Goal: Ask a question

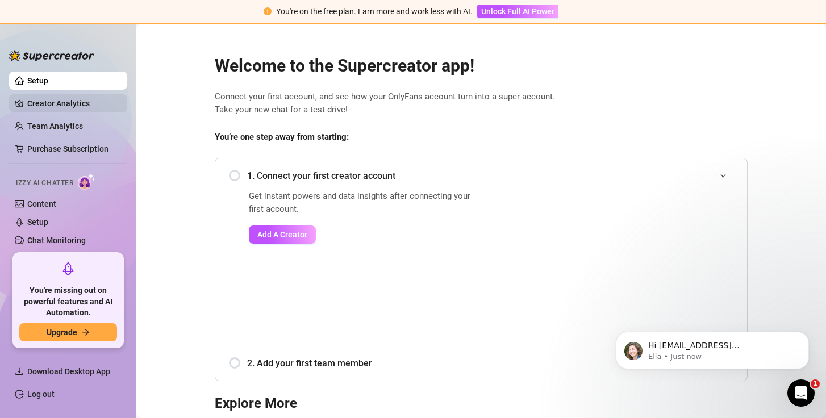
click at [65, 104] on link "Creator Analytics" at bounding box center [72, 103] width 91 height 18
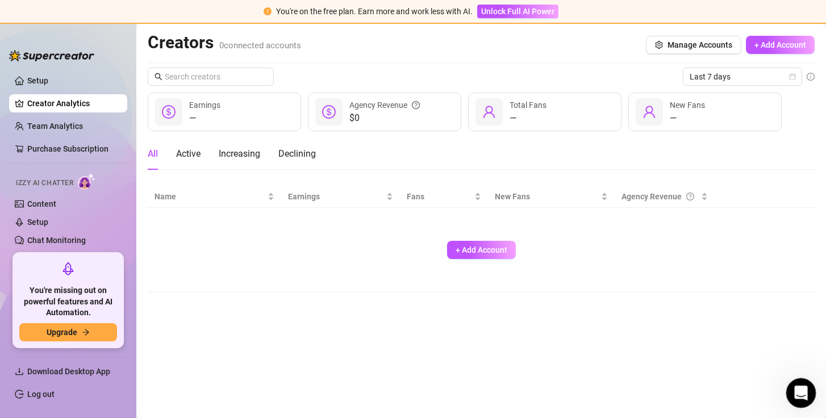
click at [797, 378] on div "Open Intercom Messenger" at bounding box center [800, 392] width 38 height 38
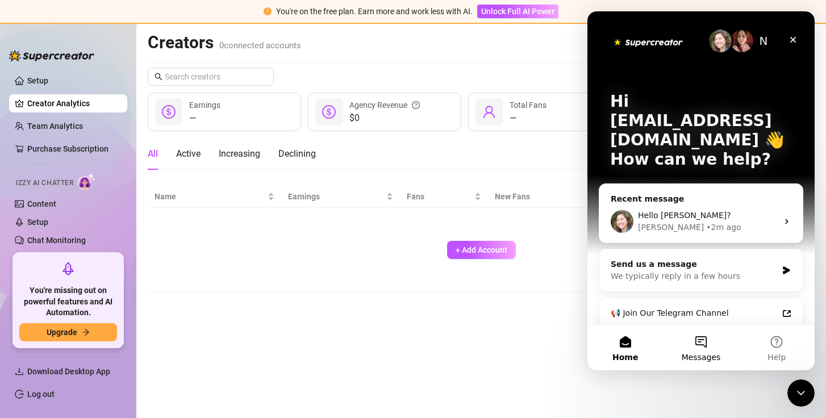
click at [707, 340] on button "Messages" at bounding box center [701, 347] width 76 height 45
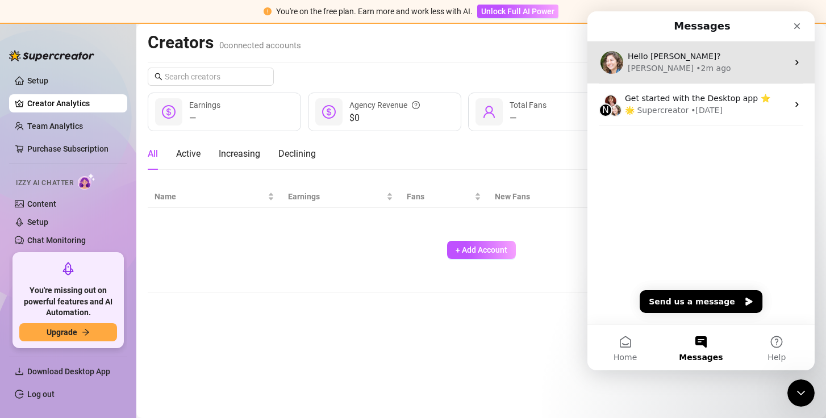
click at [676, 70] on div "[PERSON_NAME] • 2m ago" at bounding box center [708, 69] width 160 height 12
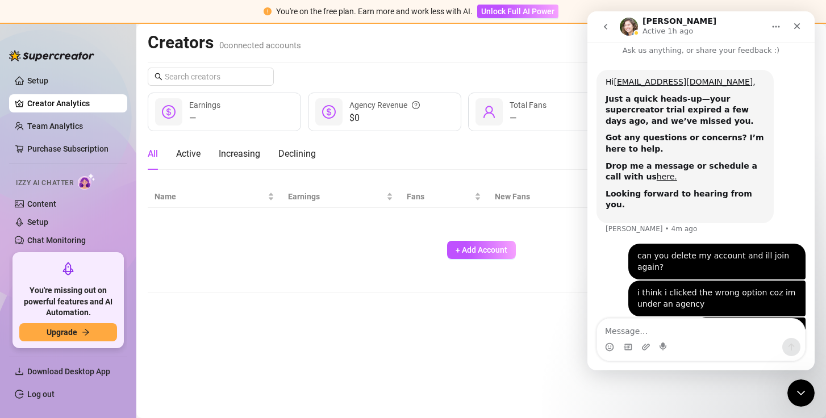
scroll to position [32, 0]
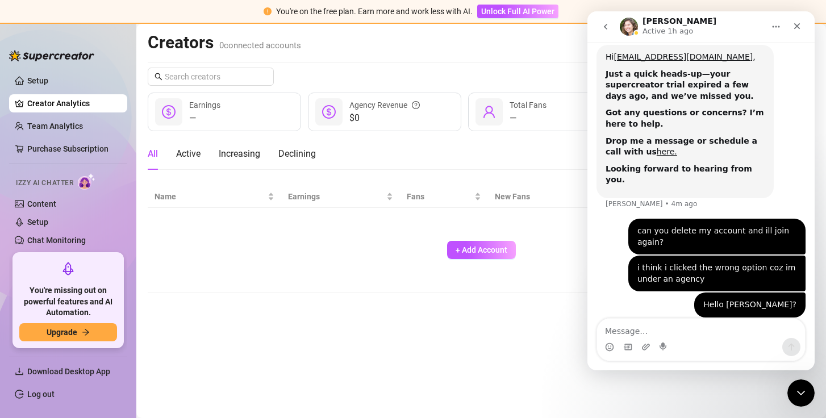
click at [546, 244] on div "+ Add Account" at bounding box center [481, 250] width 653 height 75
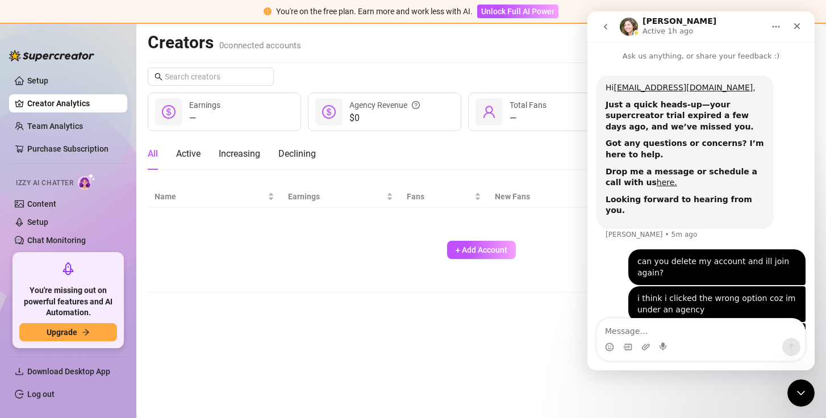
scroll to position [0, 0]
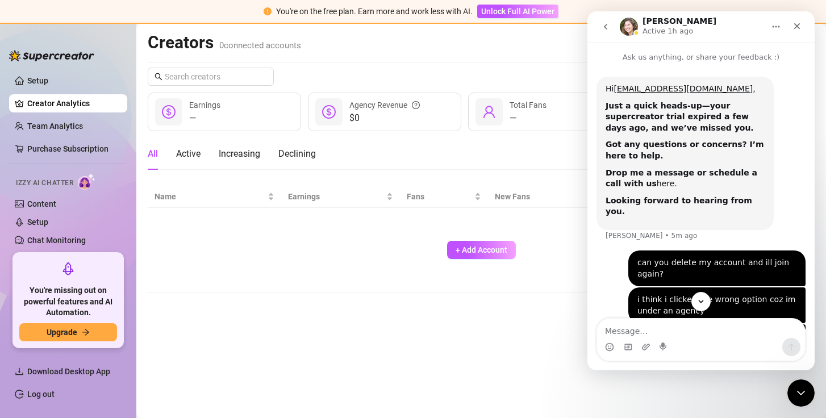
click at [657, 183] on link "here." at bounding box center [667, 183] width 20 height 9
click at [382, 245] on div "+ Add Account" at bounding box center [481, 250] width 653 height 75
click at [359, 152] on div "All Active Increasing Declining" at bounding box center [481, 154] width 667 height 32
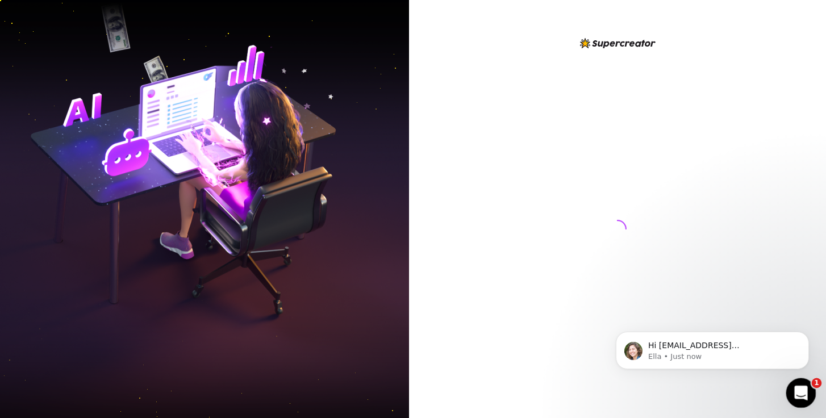
click at [805, 389] on icon "Open Intercom Messenger" at bounding box center [799, 391] width 19 height 19
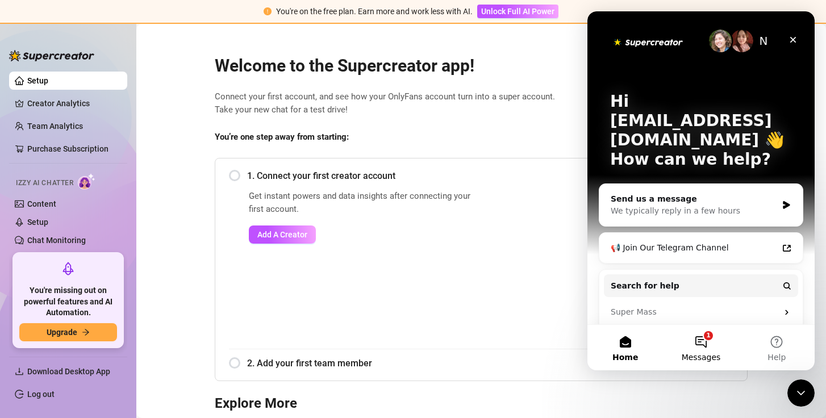
click at [706, 349] on button "1 Messages" at bounding box center [701, 347] width 76 height 45
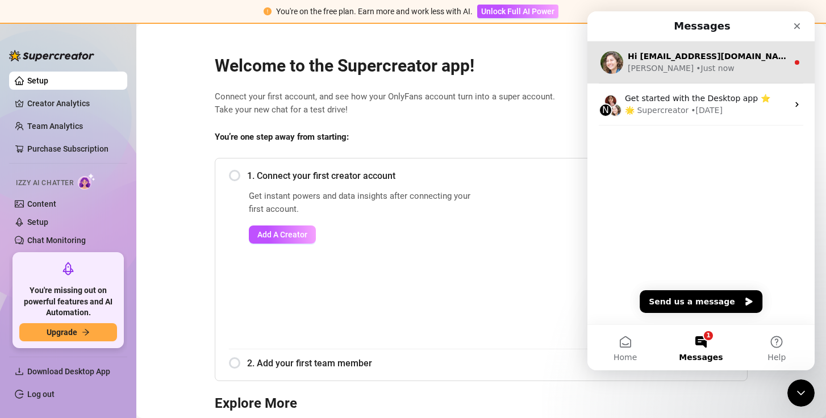
click at [674, 76] on div "Hi zybelleprado@creatorsinc.com, Just a quick heads-up—your supercreator trial …" at bounding box center [701, 62] width 227 height 42
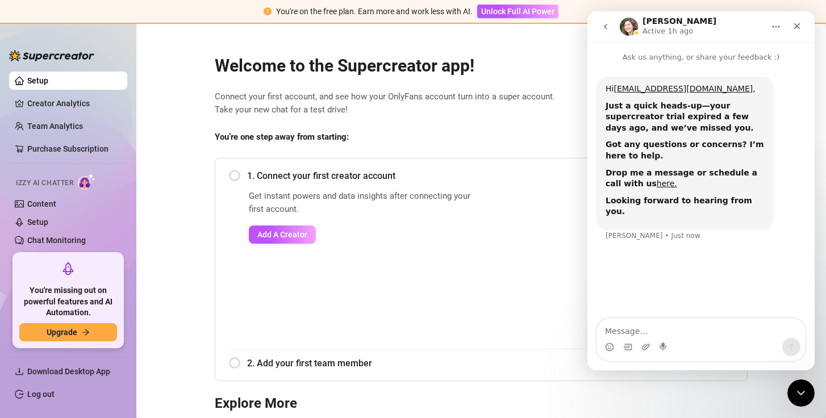
click at [639, 324] on textarea "Message…" at bounding box center [701, 328] width 208 height 19
type textarea "can you delete my account and ill join again?"
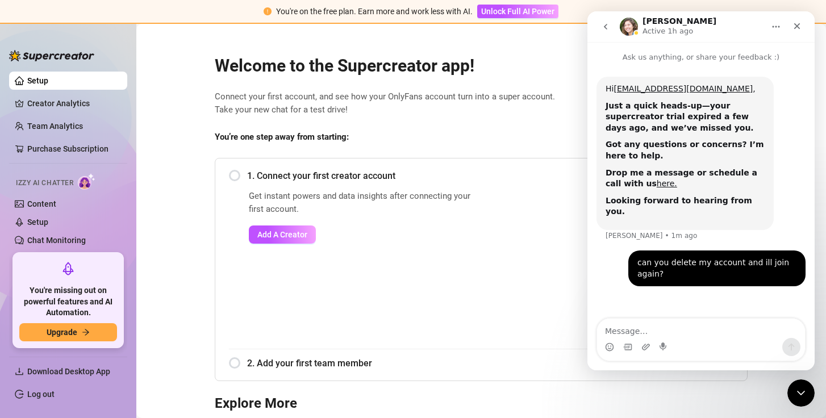
click at [638, 328] on textarea "Message…" at bounding box center [701, 328] width 208 height 19
type textarea "i think i clicked the wrong option coz im under an agency"
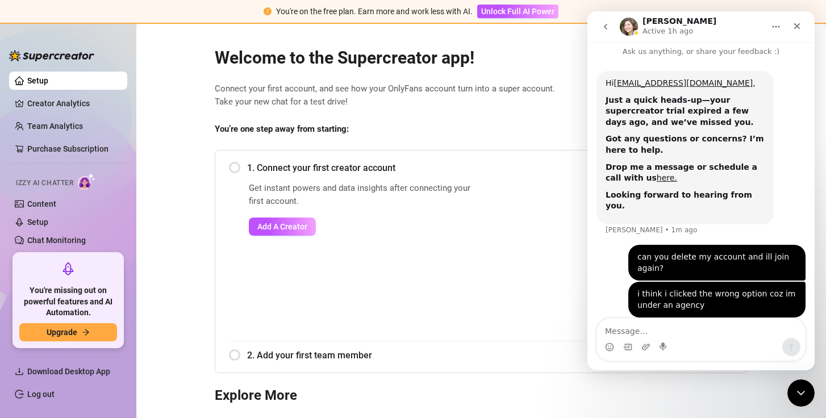
scroll to position [20, 0]
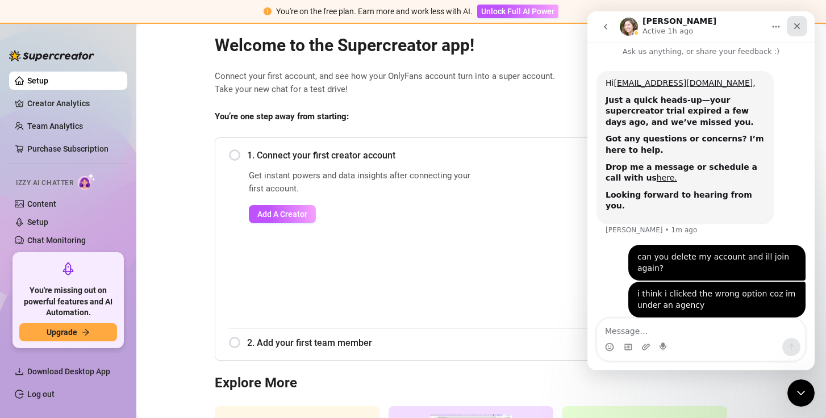
click at [797, 28] on icon "Close" at bounding box center [797, 26] width 9 height 9
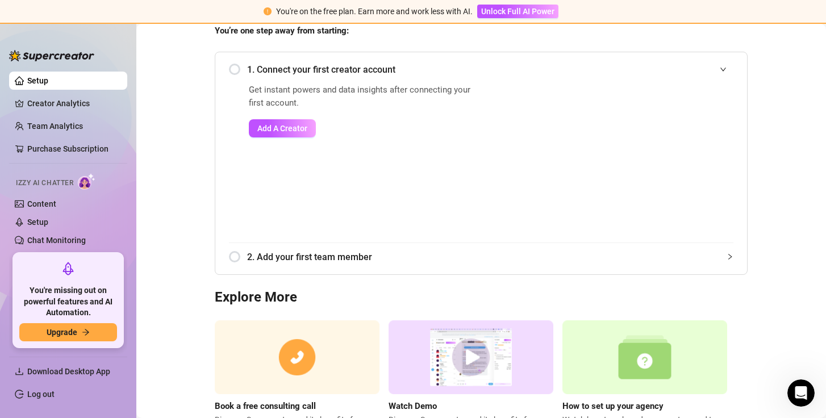
scroll to position [161, 0]
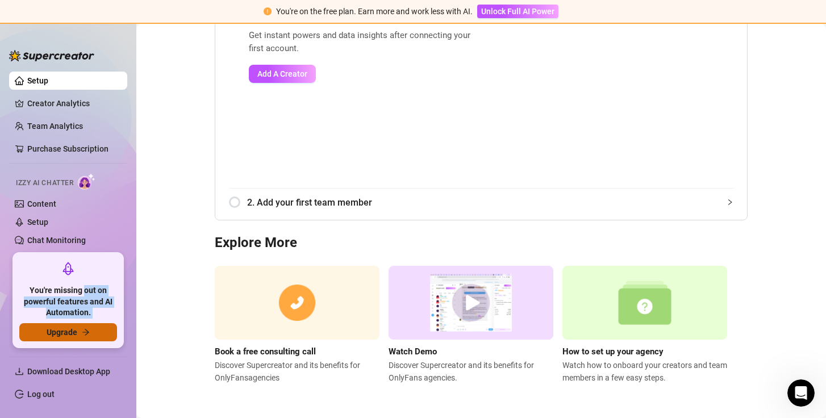
drag, startPoint x: 86, startPoint y: 291, endPoint x: 105, endPoint y: 338, distance: 50.4
click at [105, 337] on div "You're missing out on powerful features and AI Automation. Upgrade" at bounding box center [68, 300] width 98 height 82
click at [81, 185] on img at bounding box center [87, 181] width 18 height 16
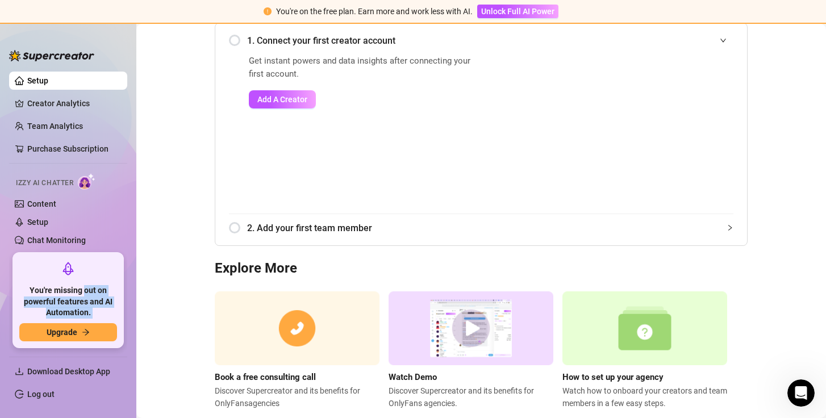
scroll to position [0, 0]
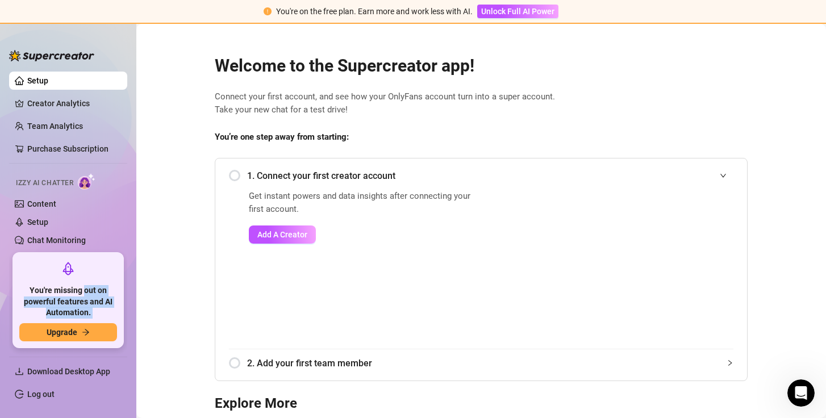
click at [67, 59] on img at bounding box center [51, 55] width 85 height 11
click at [790, 394] on icon "Open Intercom Messenger" at bounding box center [799, 391] width 19 height 19
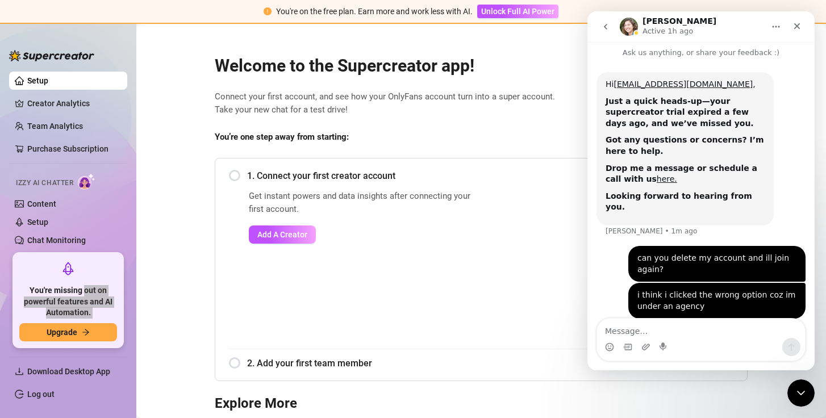
scroll to position [6, 0]
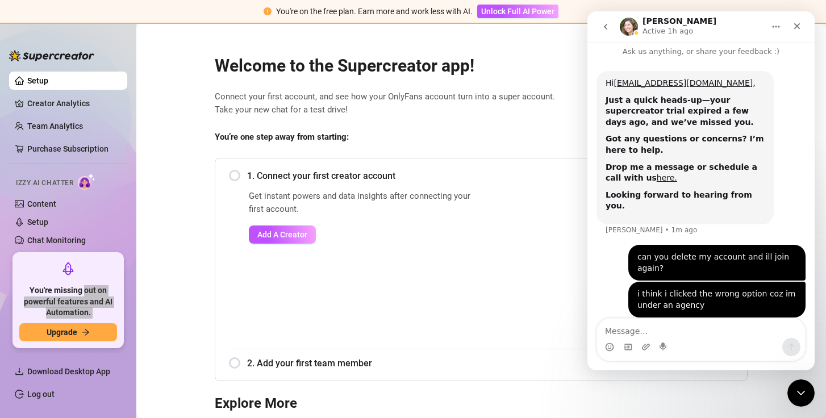
click at [636, 328] on textarea "Message…" at bounding box center [701, 328] width 208 height 19
type textarea "Hello [PERSON_NAME]?"
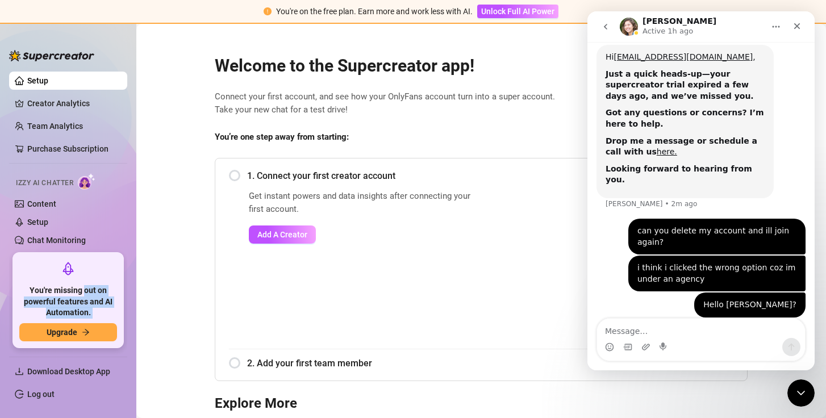
click at [522, 174] on span "1. Connect your first creator account" at bounding box center [490, 176] width 486 height 14
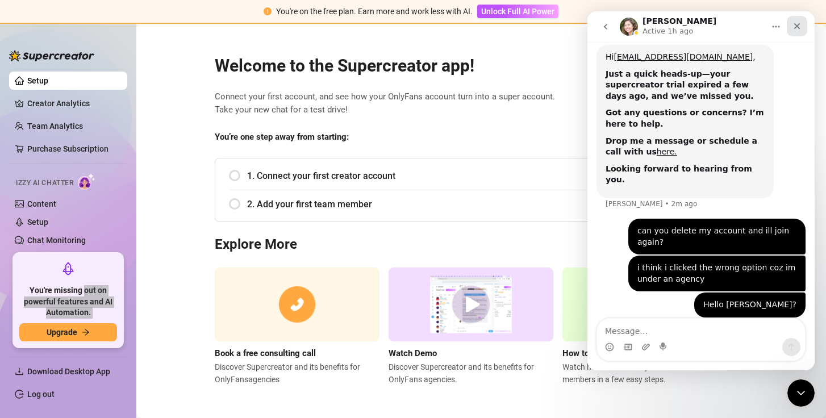
click at [797, 27] on icon "Close" at bounding box center [797, 26] width 6 height 6
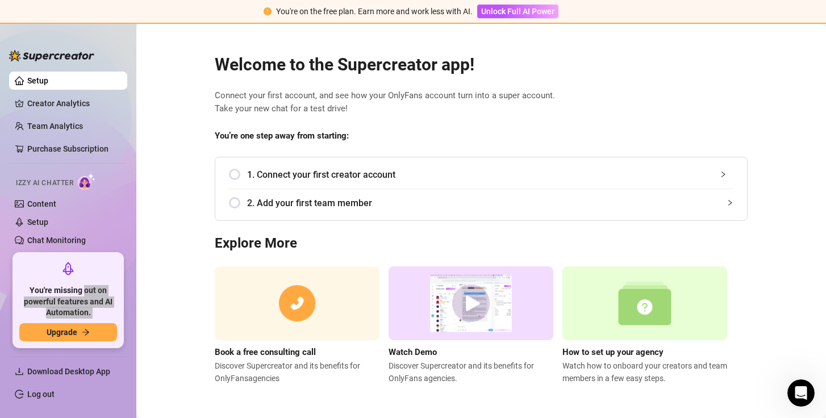
scroll to position [2, 0]
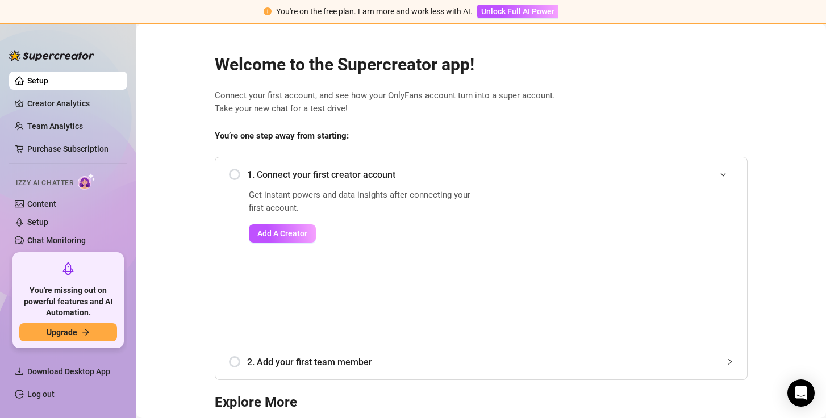
scroll to position [2, 0]
